Goal: Information Seeking & Learning: Learn about a topic

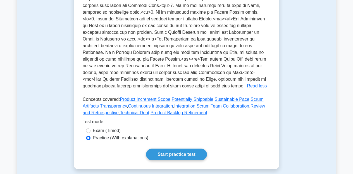
scroll to position [201, 0]
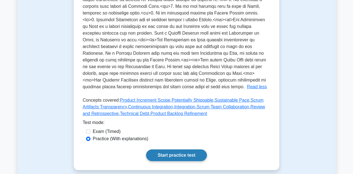
click at [169, 157] on link "Start practice test" at bounding box center [176, 155] width 61 height 12
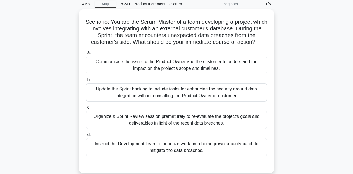
scroll to position [25, 0]
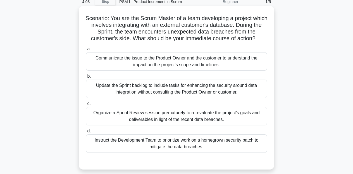
click at [144, 64] on div "Communicate the issue to the Product Owner and the customer to understand the i…" at bounding box center [176, 61] width 181 height 18
click at [86, 51] on input "a. Communicate the issue to the Product Owner and the customer to understand th…" at bounding box center [86, 49] width 0 height 4
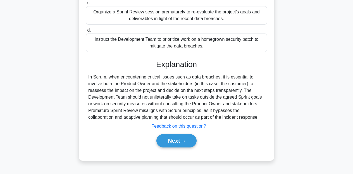
scroll to position [127, 0]
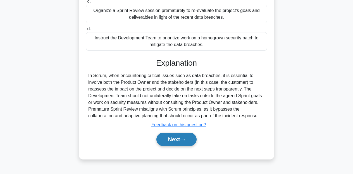
click at [174, 143] on button "Next" at bounding box center [176, 138] width 40 height 13
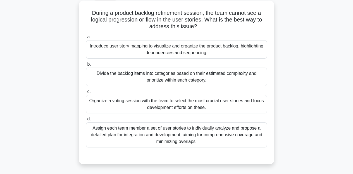
scroll to position [31, 0]
click at [187, 56] on div "Introduce user story mapping to visualize and organize the product backlog, hig…" at bounding box center [176, 49] width 181 height 18
click at [86, 39] on input "a. Introduce user story mapping to visualize and organize the product backlog, …" at bounding box center [86, 37] width 0 height 4
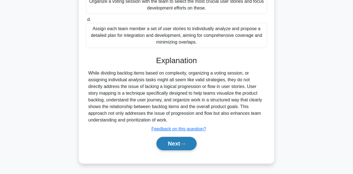
click at [175, 142] on button "Next" at bounding box center [176, 143] width 40 height 13
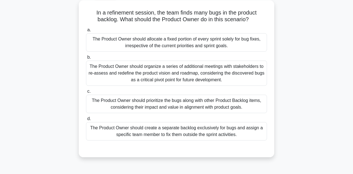
scroll to position [32, 0]
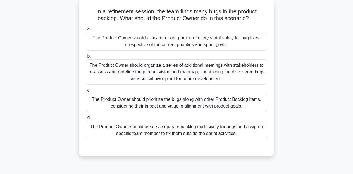
click at [174, 79] on div "The Product Owner should organize a series of additional meetings with stakehol…" at bounding box center [176, 71] width 181 height 25
click at [86, 58] on input "b. The Product Owner should organize a series of additional meetings with stake…" at bounding box center [86, 56] width 0 height 4
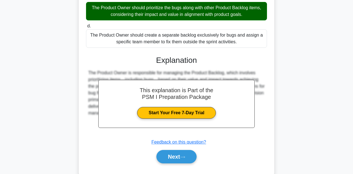
scroll to position [131, 0]
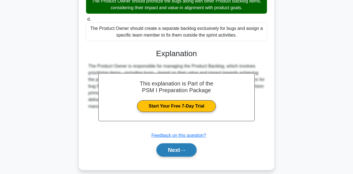
click at [168, 151] on button "Next" at bounding box center [176, 149] width 40 height 13
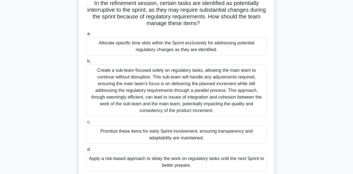
scroll to position [41, 0]
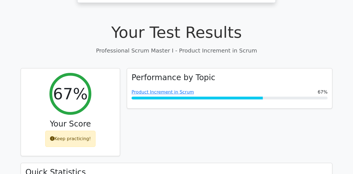
scroll to position [156, 0]
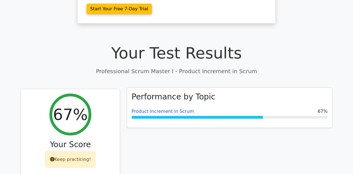
click at [163, 108] on link "Product Increment in Scrum" at bounding box center [162, 110] width 62 height 5
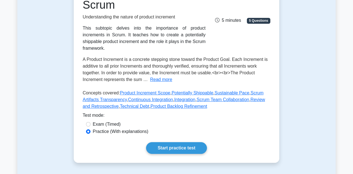
scroll to position [93, 0]
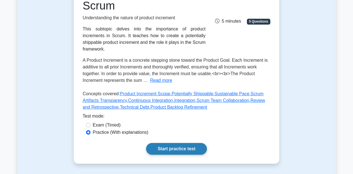
click at [177, 152] on link "Start practice test" at bounding box center [176, 149] width 61 height 12
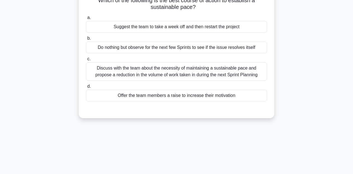
scroll to position [66, 0]
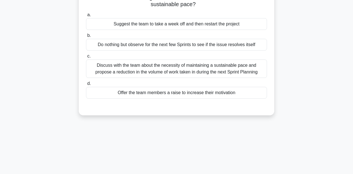
click at [168, 66] on div "Discuss with the team about the necessity of maintaining a sustainable pace and…" at bounding box center [176, 68] width 181 height 18
click at [86, 58] on input "c. Discuss with the team about the necessity of maintaining a sustainable pace …" at bounding box center [86, 56] width 0 height 4
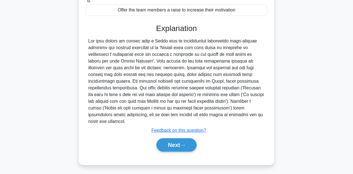
scroll to position [150, 0]
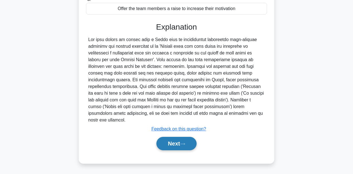
click at [170, 146] on button "Next" at bounding box center [176, 143] width 40 height 13
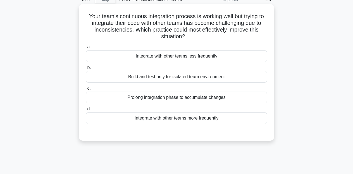
scroll to position [27, 0]
click at [153, 118] on div "Integrate with other teams more frequently" at bounding box center [176, 118] width 181 height 12
click at [86, 111] on input "d. Integrate with other teams more frequently" at bounding box center [86, 109] width 0 height 4
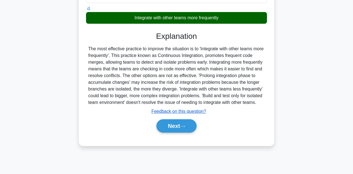
scroll to position [127, 0]
click at [170, 132] on button "Next" at bounding box center [176, 125] width 40 height 13
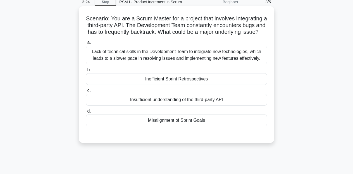
scroll to position [25, 0]
click at [162, 99] on div "Insufficient understanding of the third-party API" at bounding box center [176, 100] width 181 height 12
click at [86, 93] on input "c. Insufficient understanding of the third-party API" at bounding box center [86, 91] width 0 height 4
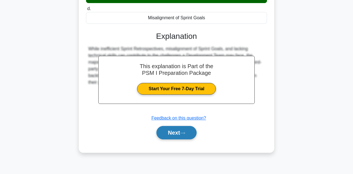
scroll to position [127, 0]
click at [174, 136] on button "Next" at bounding box center [176, 132] width 40 height 13
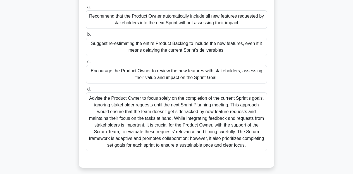
scroll to position [67, 0]
click at [153, 74] on div "Encourage the Product Owner to review the new features with stakeholders, asses…" at bounding box center [176, 74] width 181 height 18
click at [86, 64] on input "c. Encourage the Product Owner to review the new features with stakeholders, as…" at bounding box center [86, 62] width 0 height 4
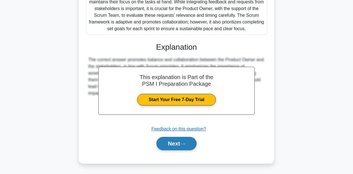
scroll to position [184, 0]
click at [173, 142] on button "Next" at bounding box center [176, 143] width 40 height 13
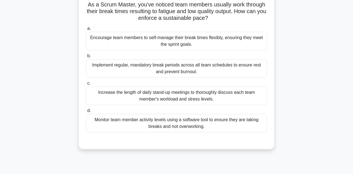
scroll to position [37, 0]
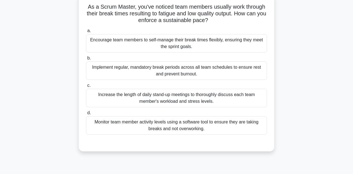
click at [165, 71] on div "Implement regular, mandatory break periods across all team schedules to ensure …" at bounding box center [176, 70] width 181 height 18
click at [86, 60] on input "b. Implement regular, mandatory break periods across all team schedules to ensu…" at bounding box center [86, 58] width 0 height 4
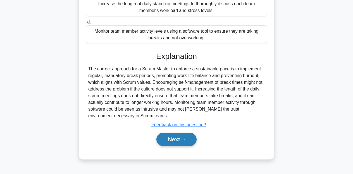
scroll to position [127, 0]
click at [175, 139] on button "Next" at bounding box center [176, 138] width 40 height 13
